Goal: Obtain resource: Obtain resource

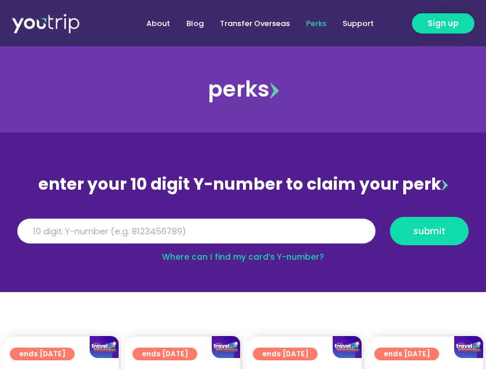
click at [174, 226] on input "Y Number" at bounding box center [196, 231] width 358 height 25
click at [192, 225] on input "Y Number" at bounding box center [196, 231] width 358 height 25
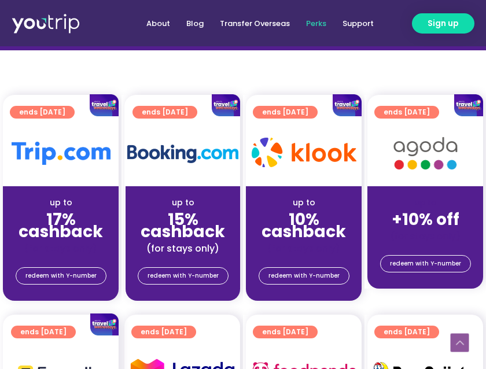
scroll to position [225, 0]
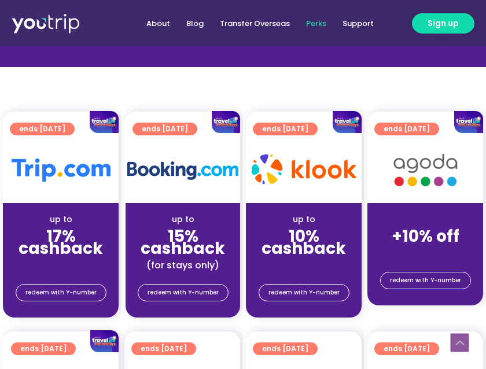
type input "811058741"
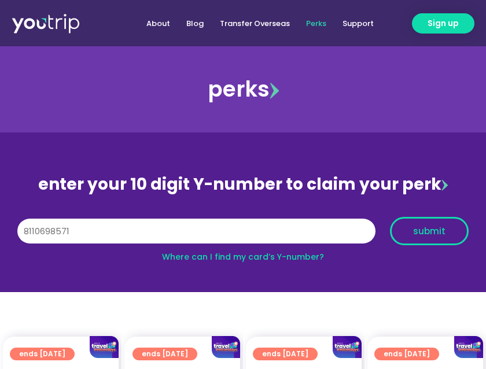
type input "8110698571"
click at [431, 229] on span "submit" at bounding box center [429, 231] width 32 height 9
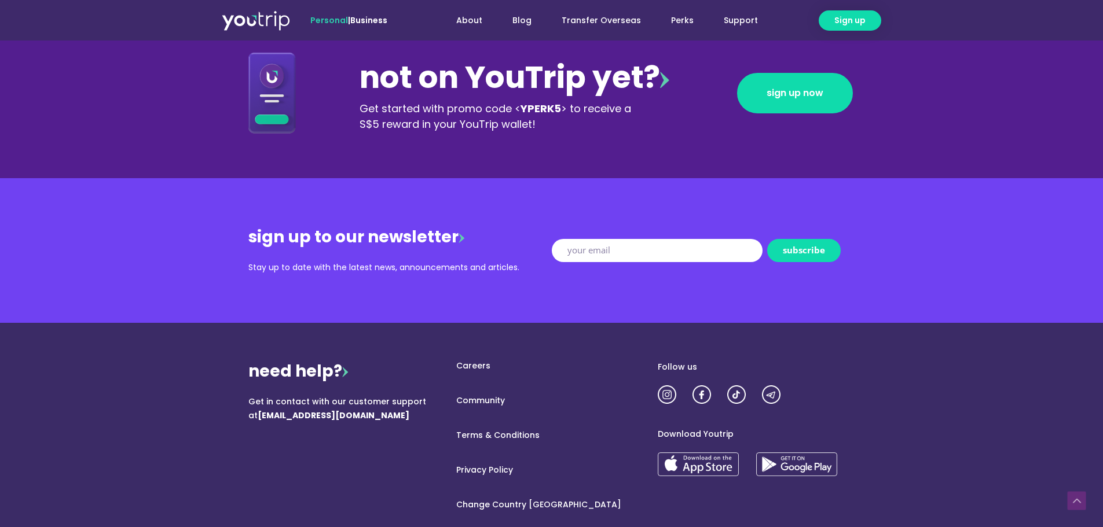
scroll to position [1180, 0]
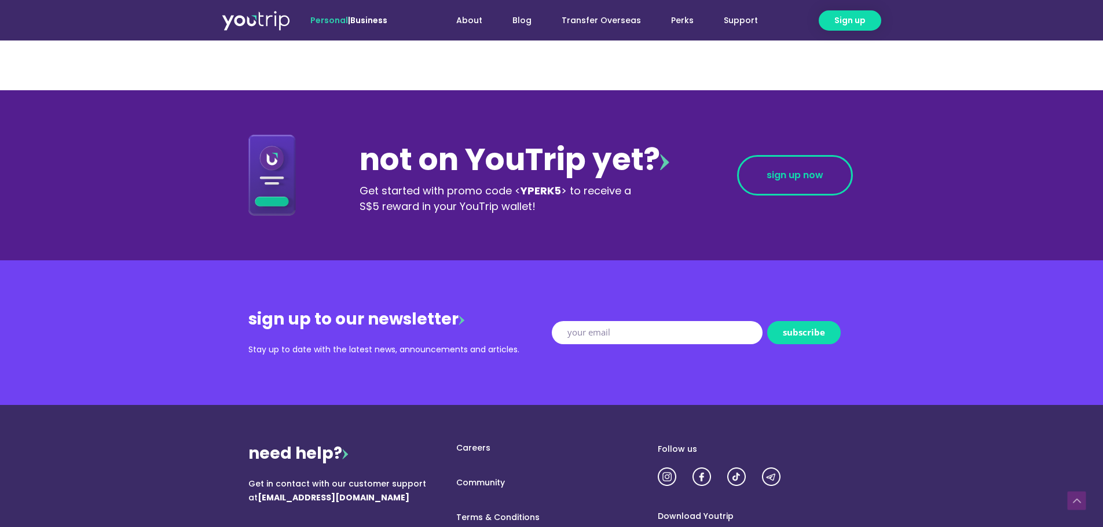
click at [486, 166] on link "sign up now" at bounding box center [795, 175] width 116 height 41
